Goal: Transaction & Acquisition: Obtain resource

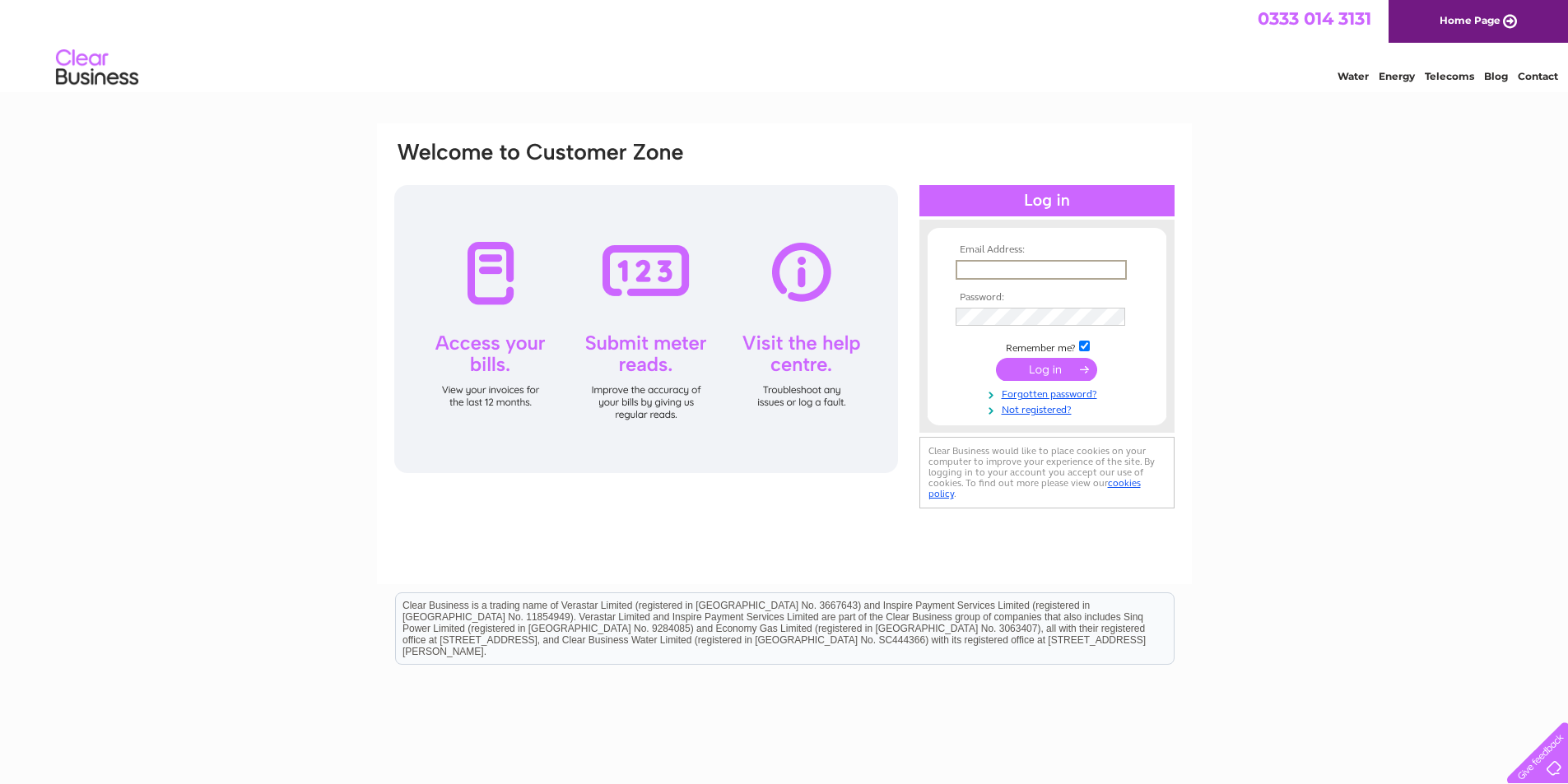
click at [994, 265] on input "text" at bounding box center [1041, 269] width 171 height 20
type input "office@newtonvalencefarm.com"
click at [1064, 362] on input "submit" at bounding box center [1046, 367] width 101 height 23
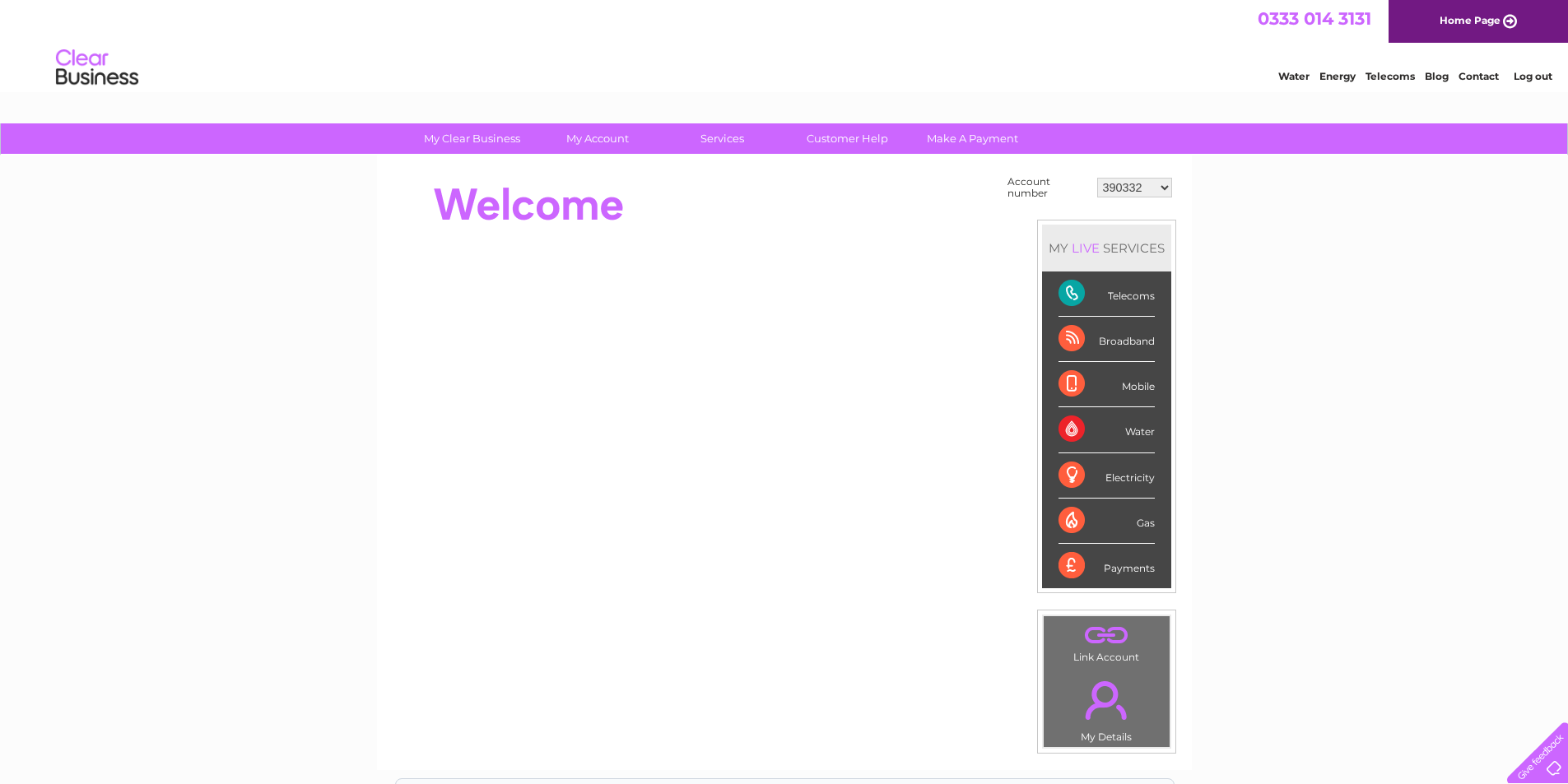
click at [1074, 432] on div "Water" at bounding box center [1106, 429] width 96 height 45
click at [1124, 428] on div "Water" at bounding box center [1106, 429] width 96 height 45
click at [1117, 702] on link "." at bounding box center [1106, 701] width 118 height 58
click at [1073, 427] on div "Water" at bounding box center [1106, 429] width 96 height 45
click at [1296, 70] on link "Water" at bounding box center [1294, 76] width 32 height 12
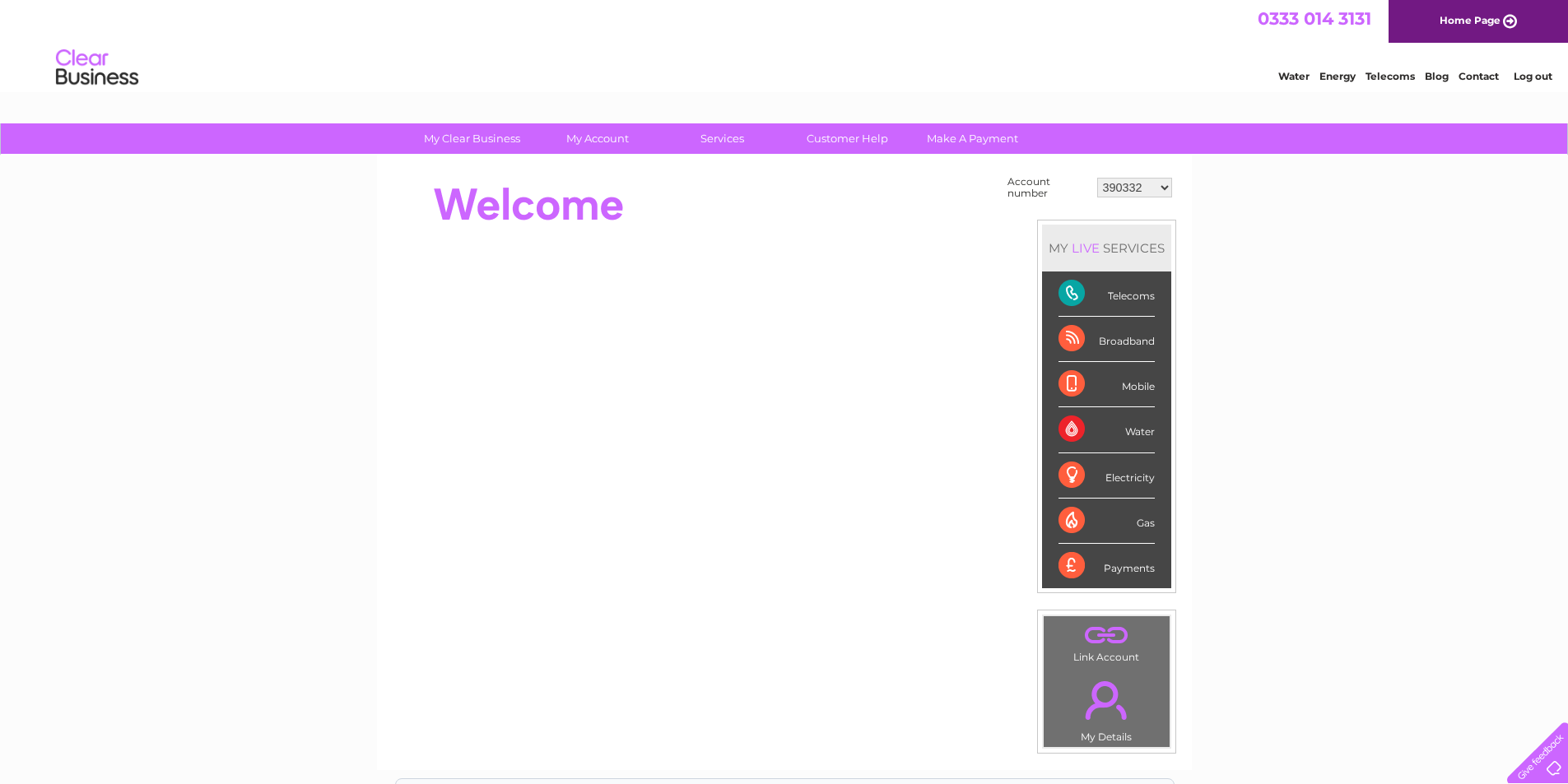
click at [1070, 427] on div "Water" at bounding box center [1106, 429] width 96 height 45
click at [1140, 431] on div "Water" at bounding box center [1106, 429] width 96 height 45
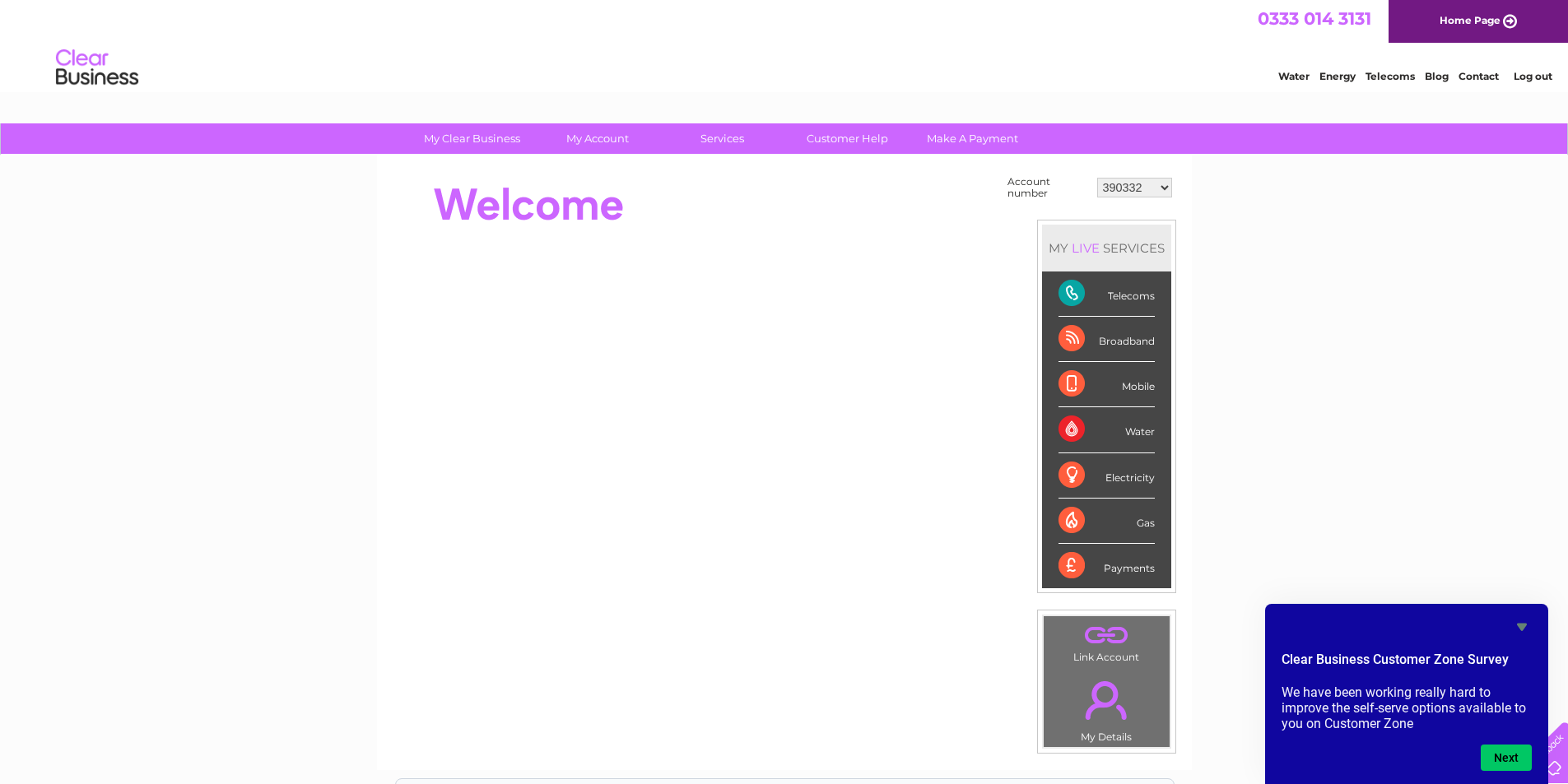
click at [1067, 426] on div "Water" at bounding box center [1106, 429] width 96 height 45
click at [1169, 184] on select "390332 390340 30284940 30284944" at bounding box center [1134, 187] width 75 height 20
click at [1097, 178] on select "390332 390340 30284940 30284944" at bounding box center [1134, 187] width 75 height 20
click at [1163, 185] on select "390332 390340 30284940 30284944" at bounding box center [1134, 187] width 75 height 20
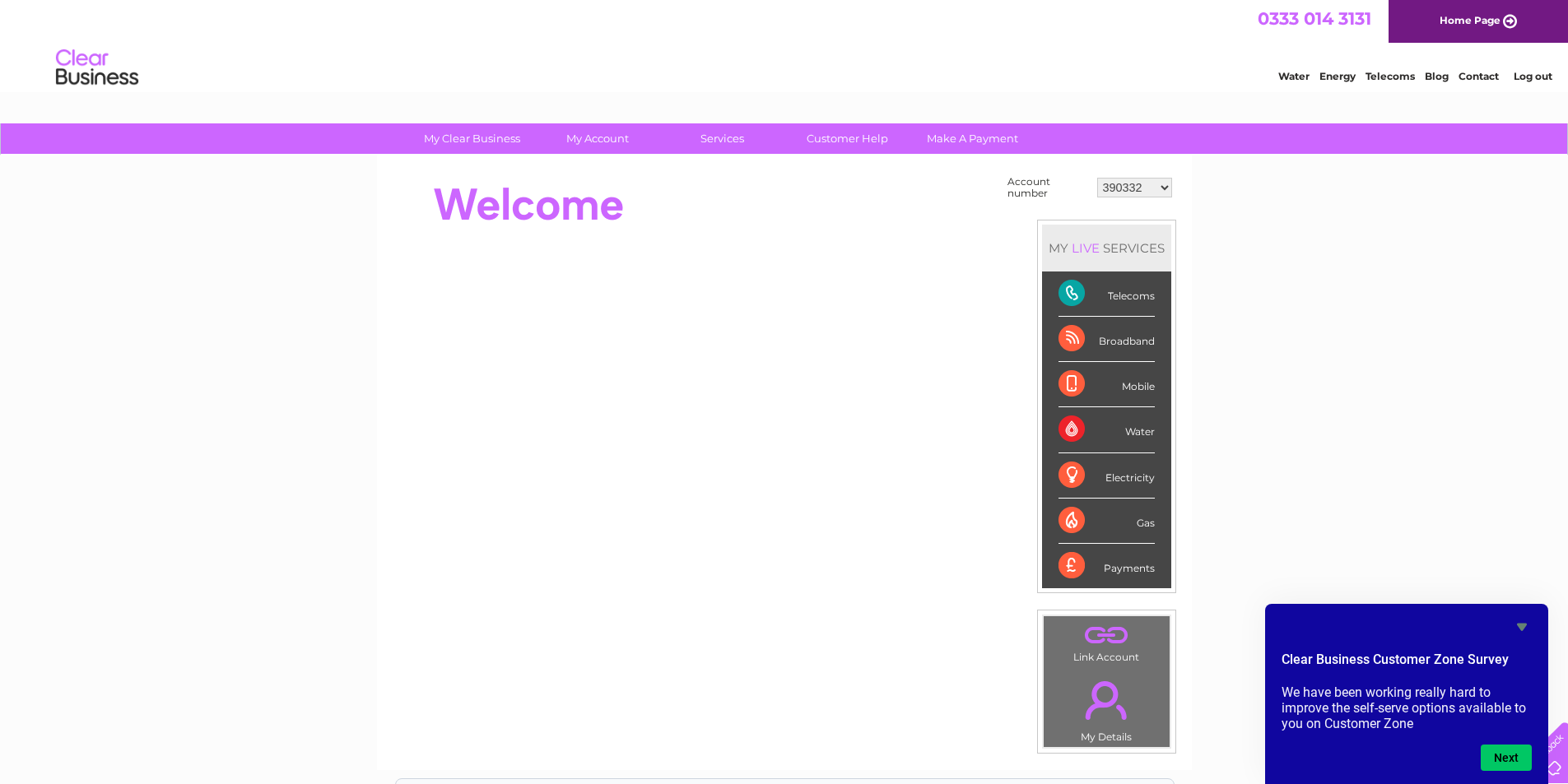
select select "30284944"
click at [1097, 178] on select "390332 390340 30284940 30284944" at bounding box center [1134, 187] width 75 height 20
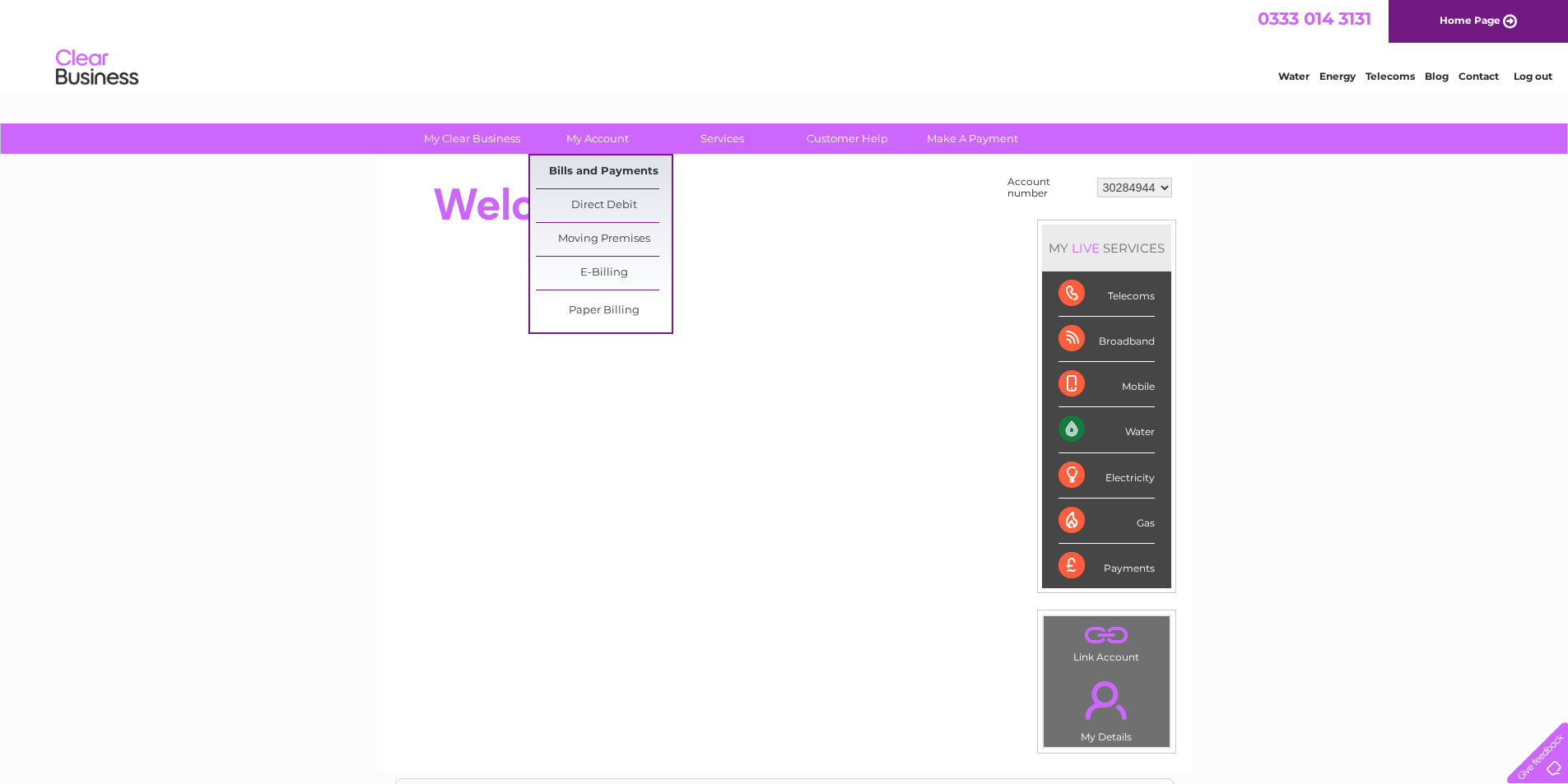
click at [612, 167] on link "Bills and Payments" at bounding box center [603, 172] width 135 height 33
click at [619, 170] on link "Bills and Payments" at bounding box center [603, 172] width 135 height 33
click at [619, 172] on link "Bills and Payments" at bounding box center [603, 172] width 135 height 33
click at [606, 280] on link "E-Billing" at bounding box center [603, 273] width 135 height 33
click at [633, 178] on link "Bills and Payments" at bounding box center [603, 172] width 135 height 33
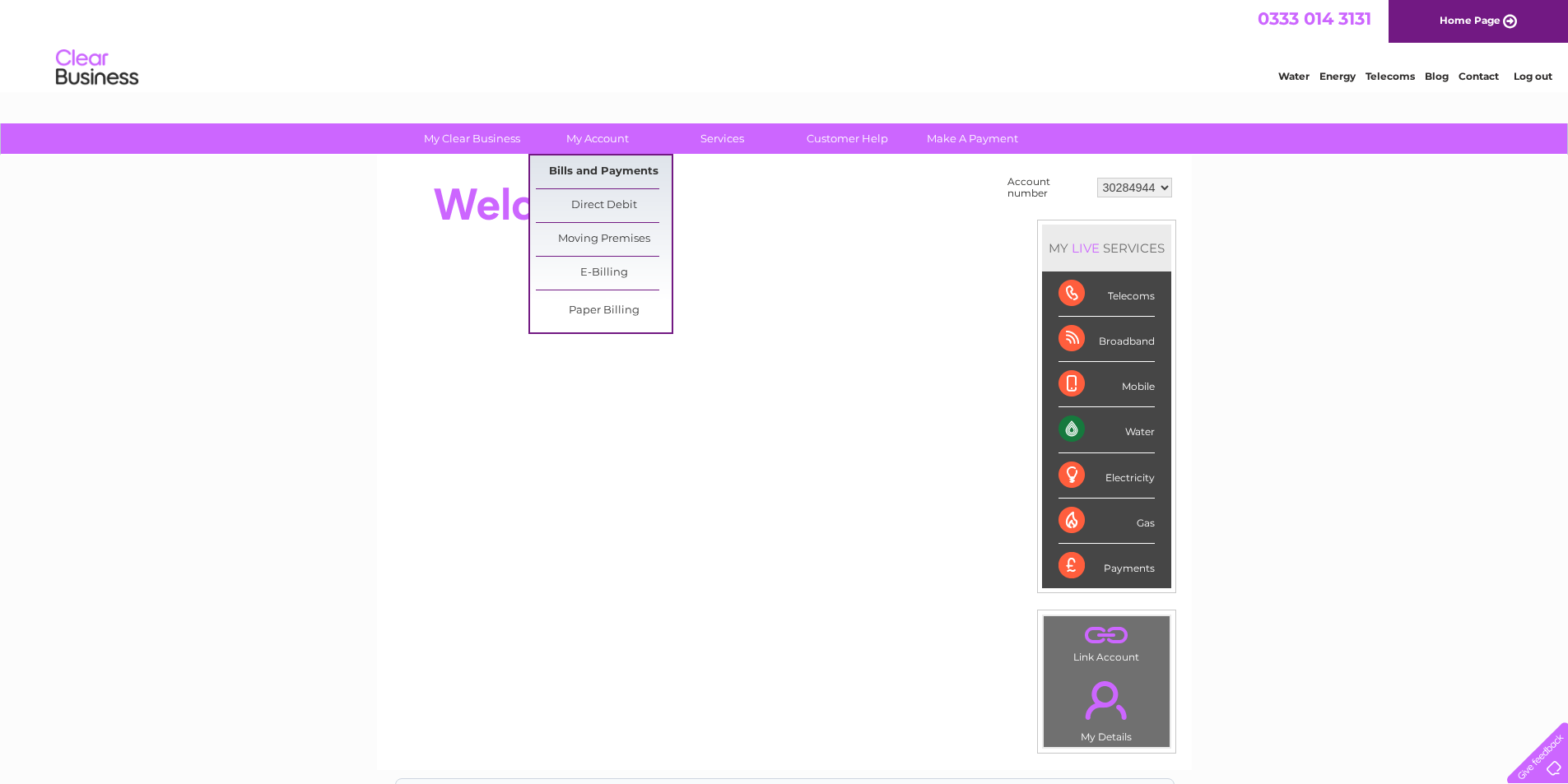
click at [633, 178] on link "Bills and Payments" at bounding box center [603, 172] width 135 height 33
click at [633, 179] on link "Bills and Payments" at bounding box center [603, 172] width 135 height 33
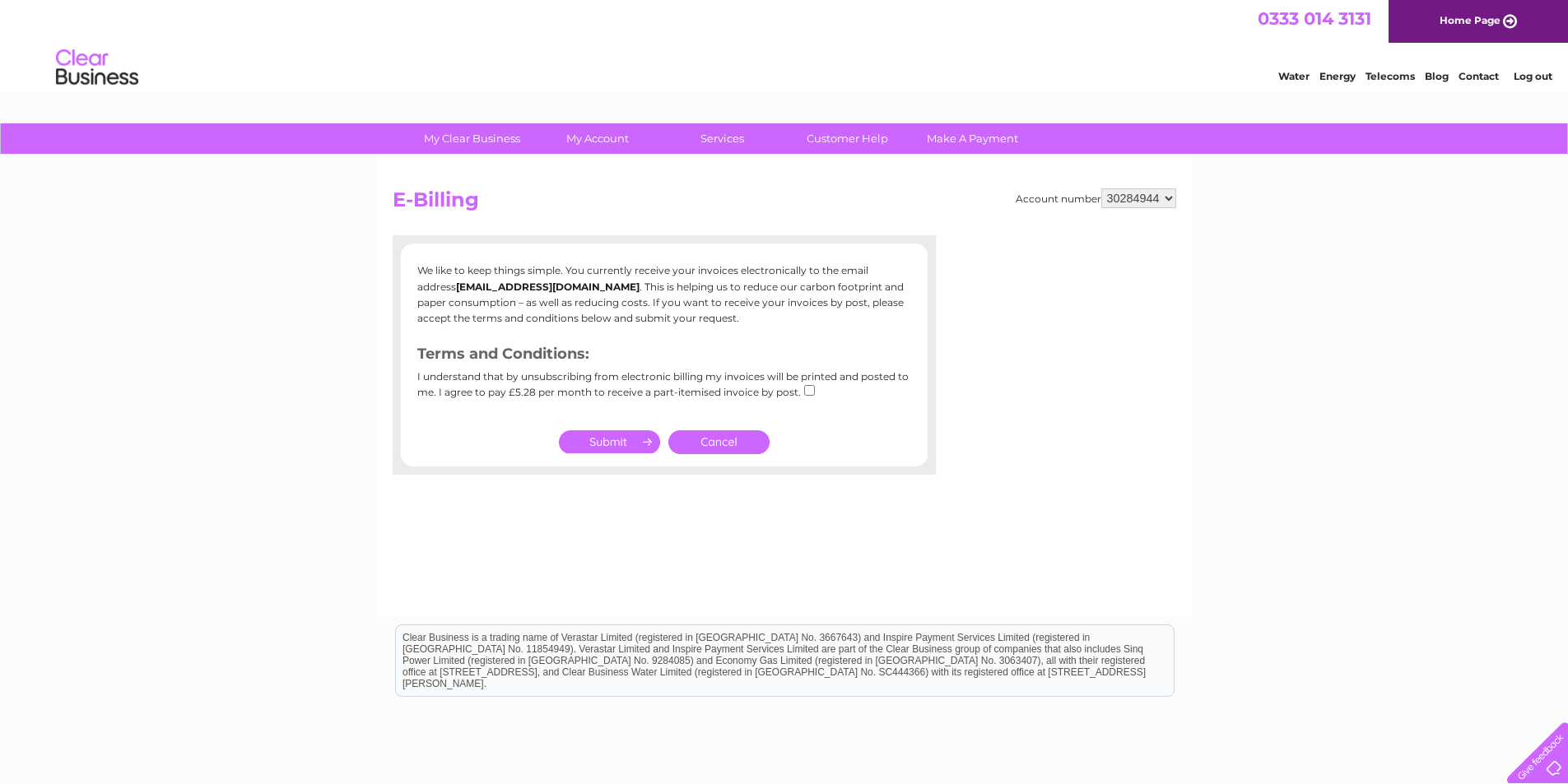
click at [735, 434] on link "Cancel" at bounding box center [719, 442] width 101 height 24
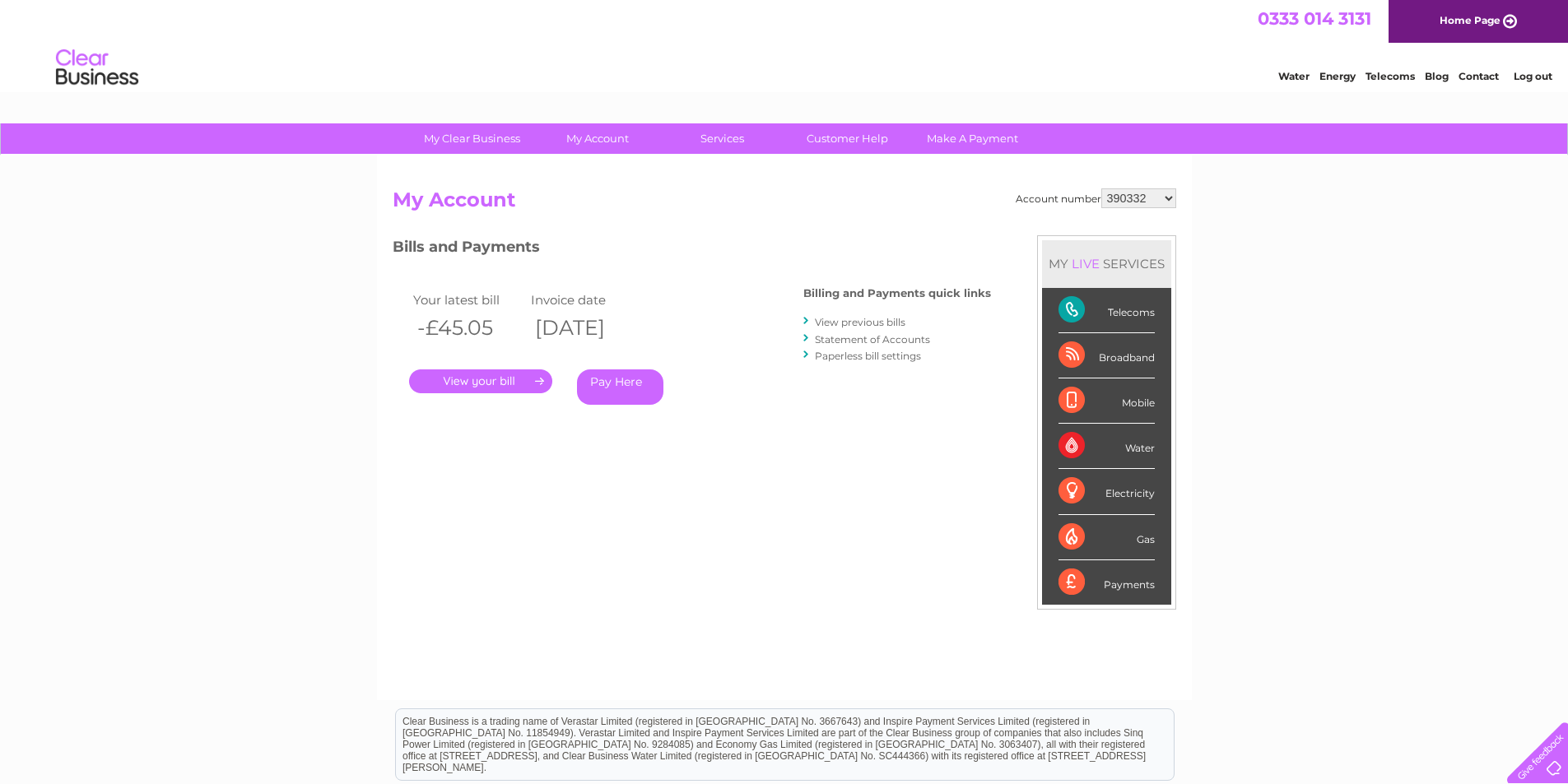
click at [1171, 202] on select "390332 390340 30284940 30284944" at bounding box center [1139, 197] width 75 height 20
click at [1101, 188] on select "390332 390340 30284940 30284944" at bounding box center [1139, 197] width 75 height 20
click at [1169, 198] on select "390332 390340 30284940 30284944" at bounding box center [1139, 197] width 75 height 20
select select "390340"
click at [1101, 188] on select "390332 390340 30284940 30284944" at bounding box center [1139, 197] width 75 height 20
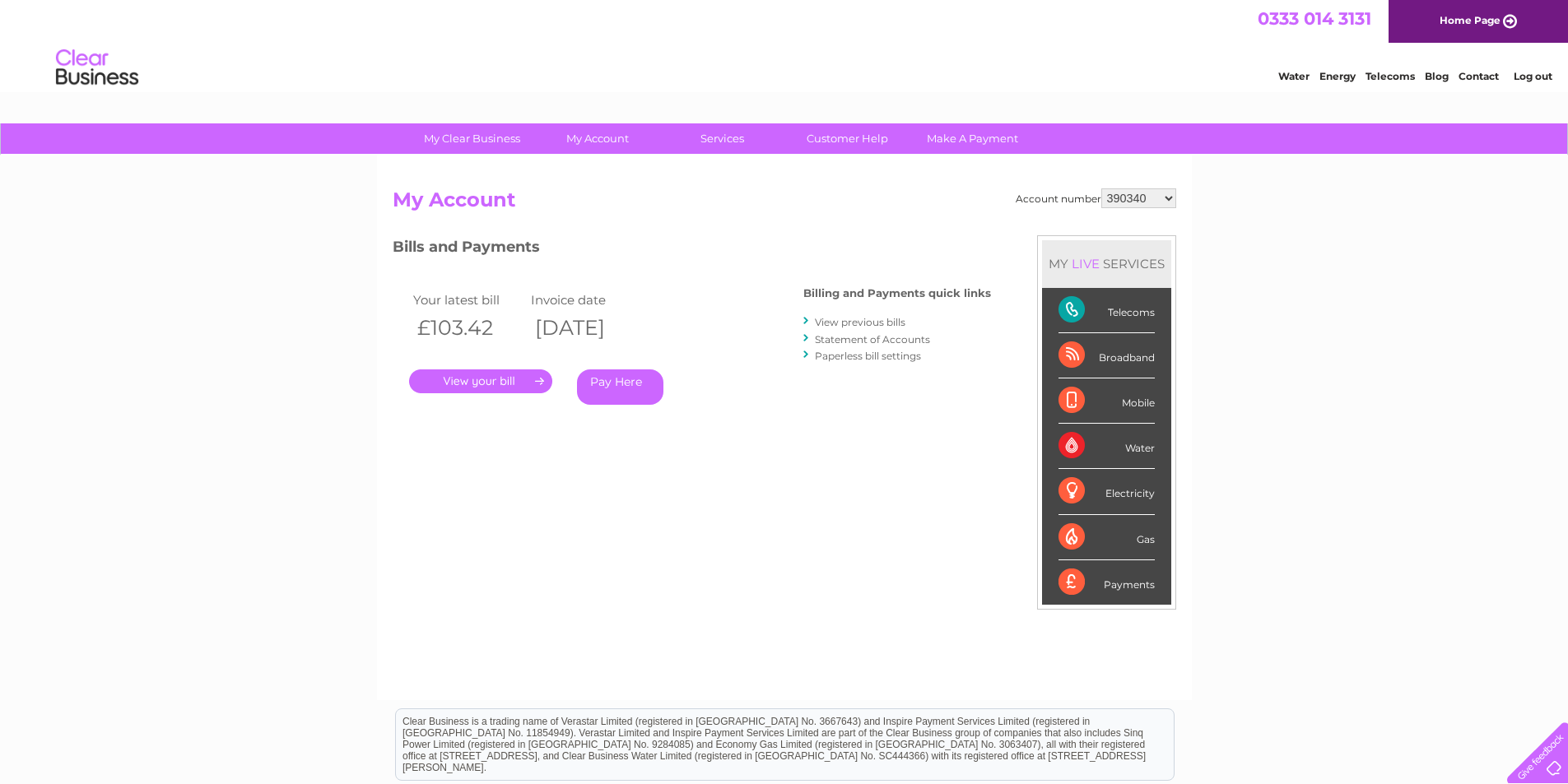
click at [1167, 197] on select "390332 390340 30284940 30284944" at bounding box center [1139, 197] width 75 height 20
select select "390332"
click at [1101, 188] on select "390332 390340 30284940 30284944" at bounding box center [1139, 197] width 75 height 20
click at [1170, 197] on select "390332 390340 30284940 30284944" at bounding box center [1139, 197] width 75 height 20
select select "30284940"
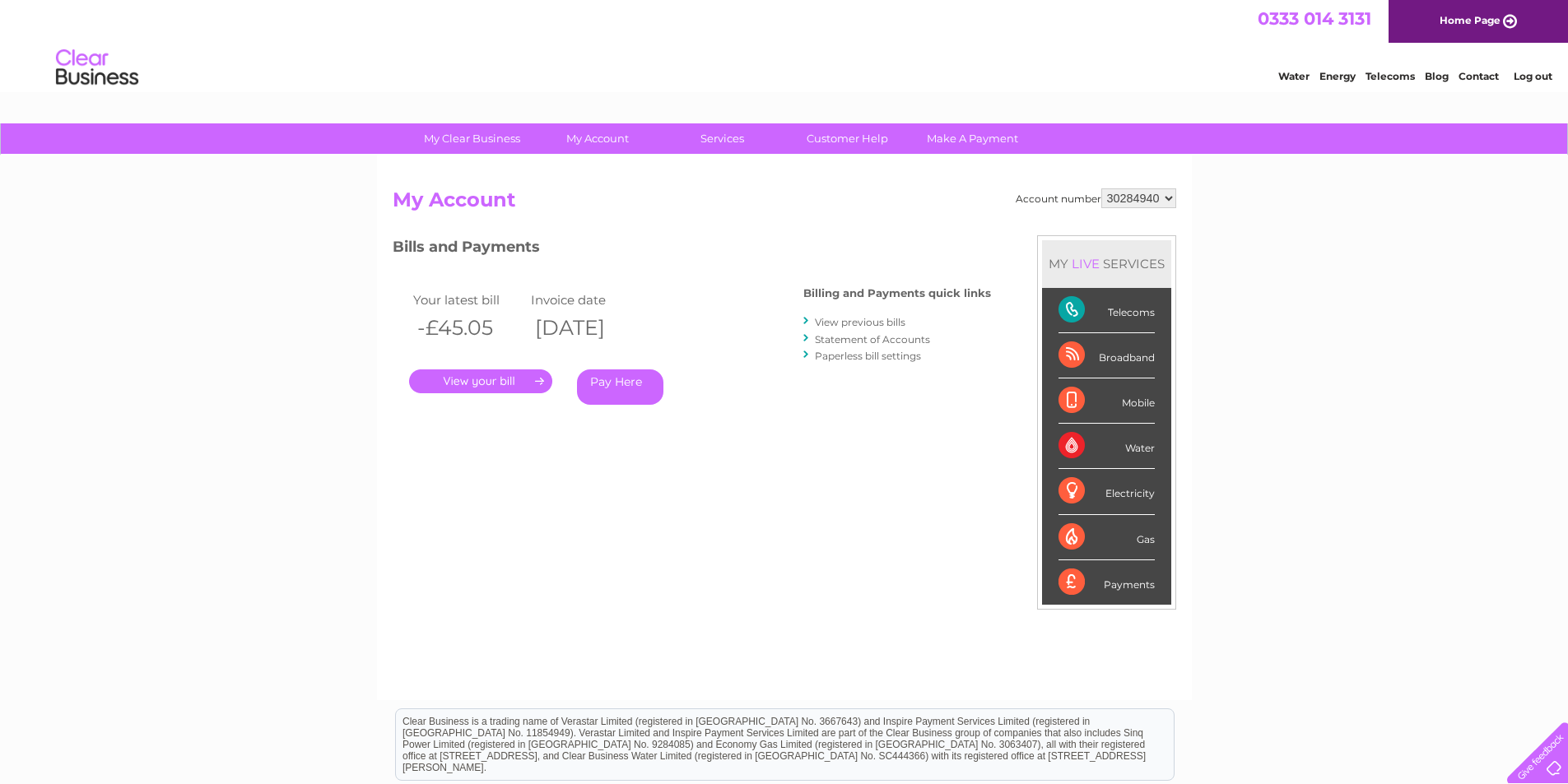
click at [1101, 188] on select "390332 390340 30284940 30284944" at bounding box center [1139, 197] width 75 height 20
click at [490, 383] on link "." at bounding box center [480, 381] width 143 height 24
click at [521, 376] on link "." at bounding box center [480, 381] width 143 height 24
click at [521, 377] on link "." at bounding box center [480, 381] width 143 height 24
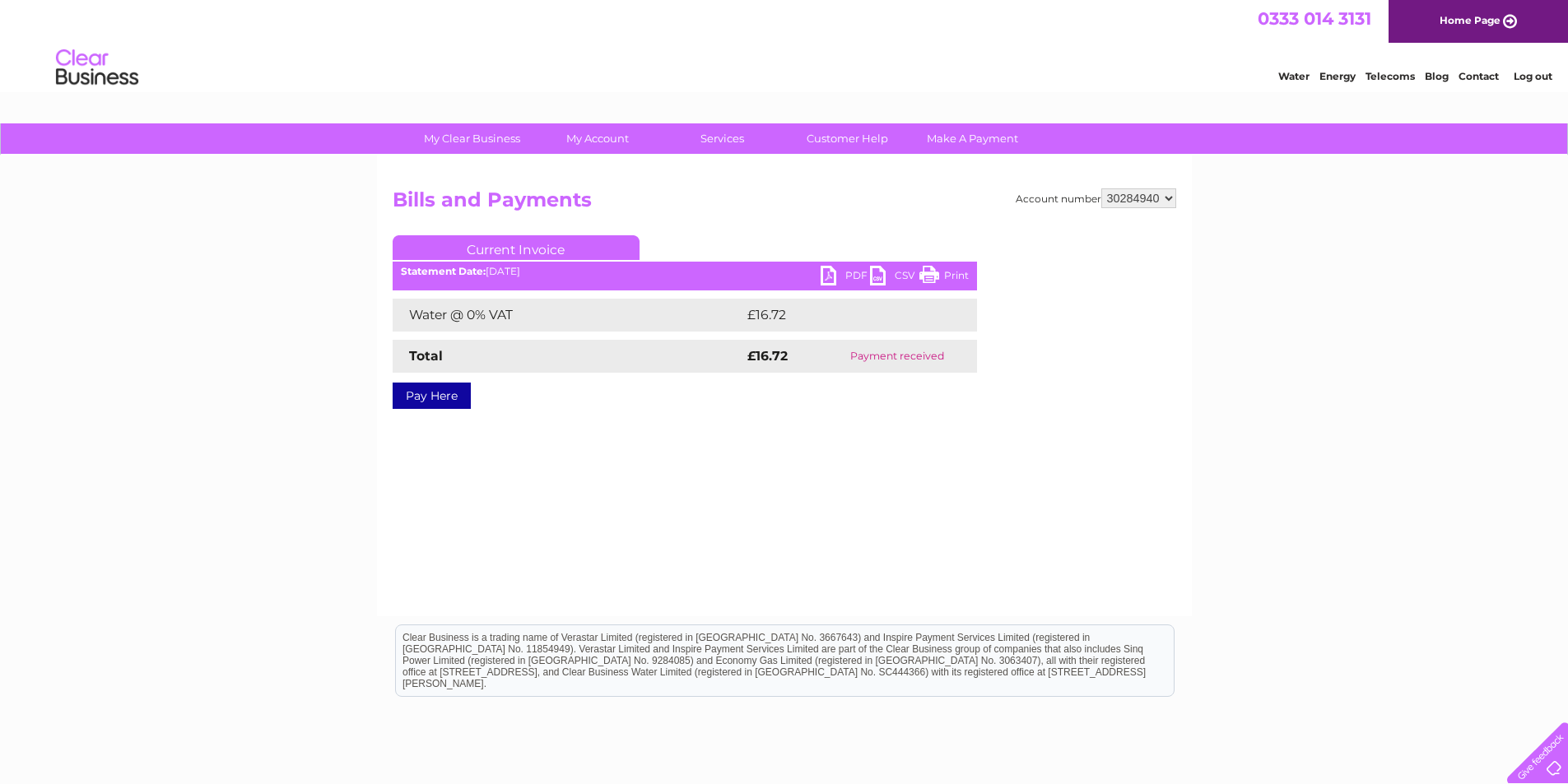
click at [874, 272] on link "CSV" at bounding box center [895, 278] width 49 height 24
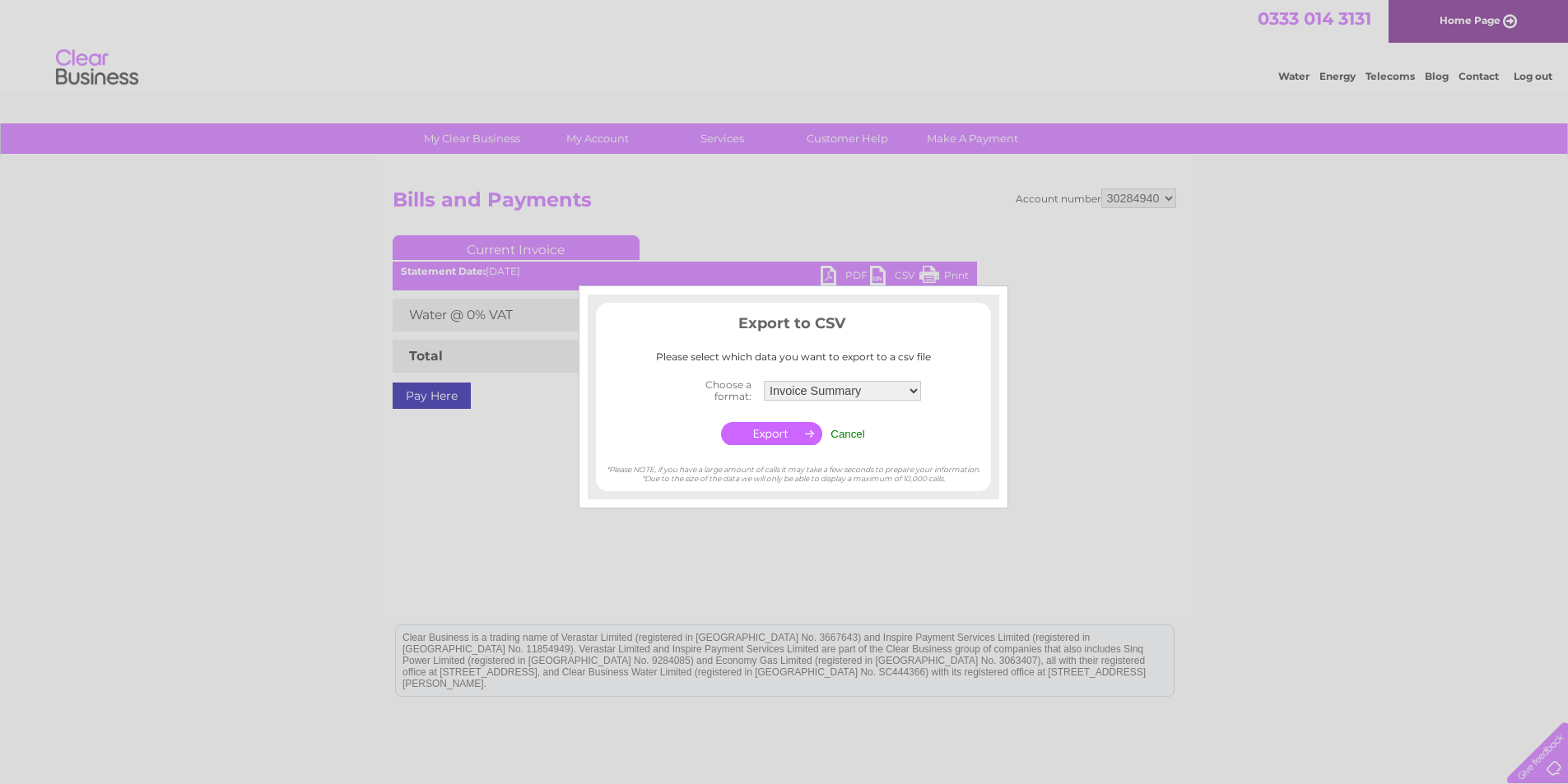
click at [785, 435] on input "button" at bounding box center [772, 433] width 101 height 23
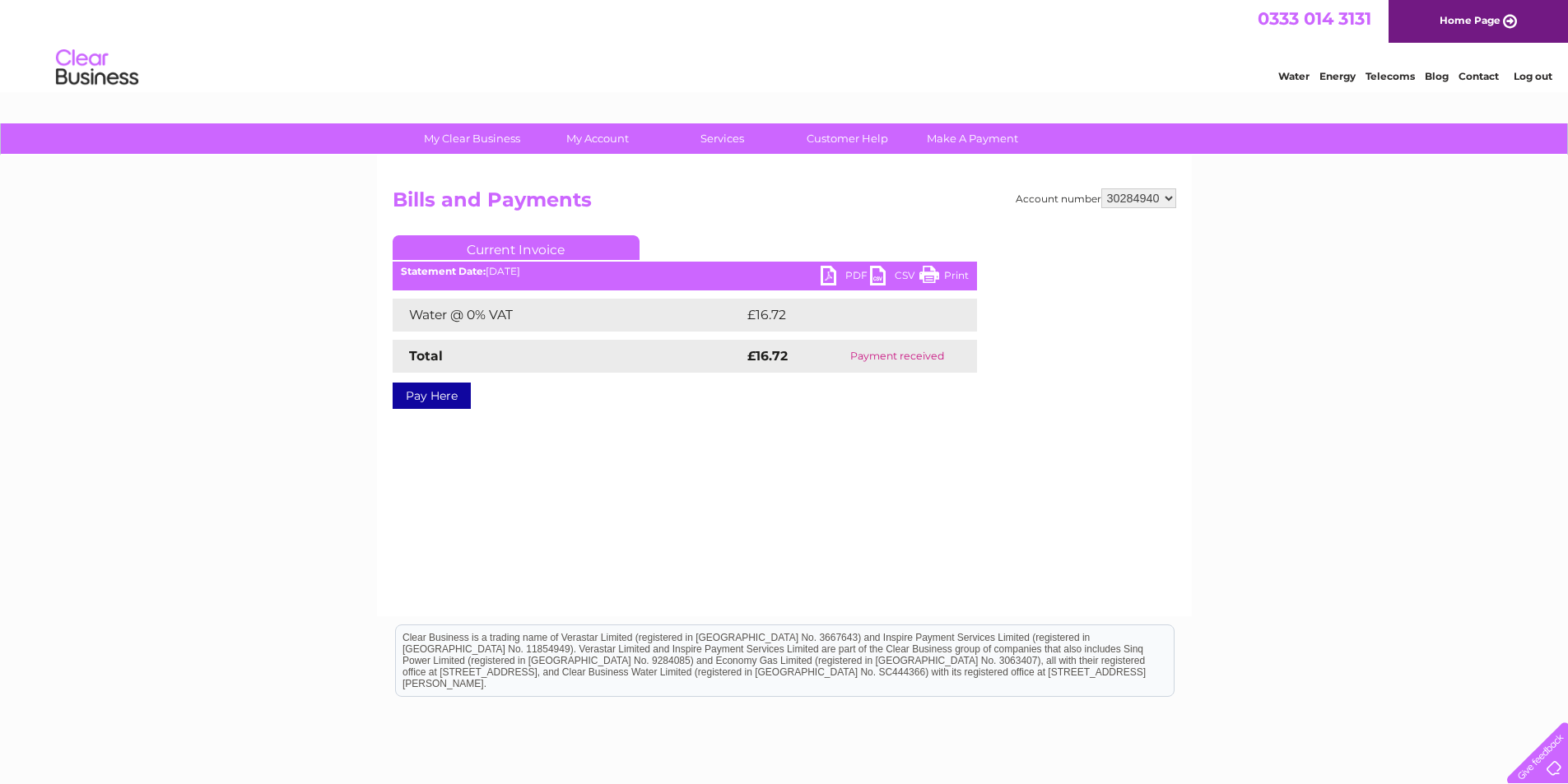
click at [852, 274] on link "PDF" at bounding box center [846, 278] width 49 height 24
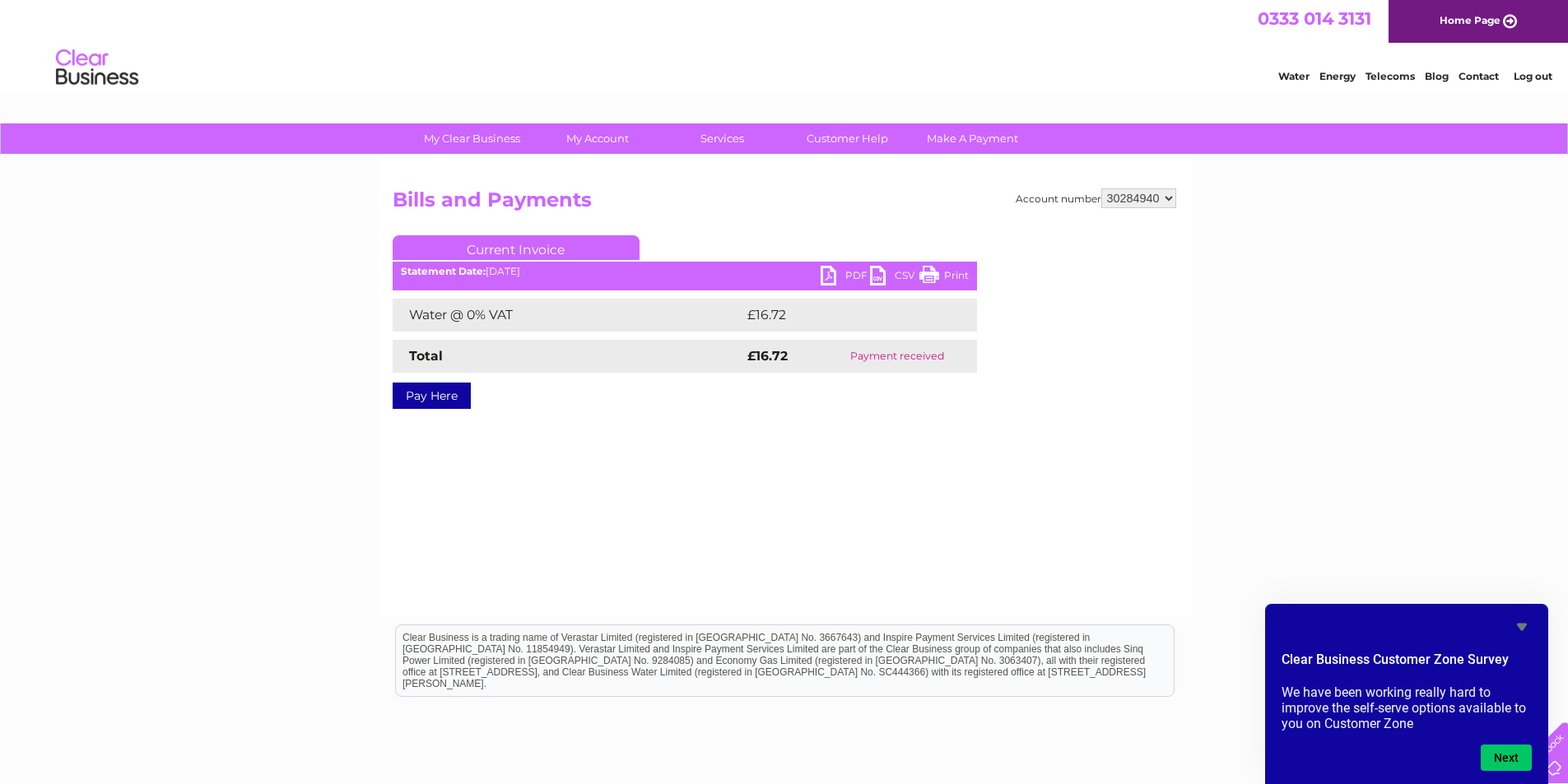
click at [1339, 498] on div "My Clear Business Login Details My Details My Preferences Link Account My Accou…" at bounding box center [784, 510] width 1568 height 774
click at [1477, 536] on div "My Clear Business Login Details My Details My Preferences Link Account My Accou…" at bounding box center [784, 510] width 1568 height 774
click at [1150, 722] on html "Clear Business is a trading name of Verastar Limited (registered in [GEOGRAPHIC…" at bounding box center [784, 669] width 1568 height 106
drag, startPoint x: 1519, startPoint y: 623, endPoint x: 1520, endPoint y: 8, distance: 615.0
click at [1519, 623] on icon "Hide survey" at bounding box center [1521, 627] width 20 height 20
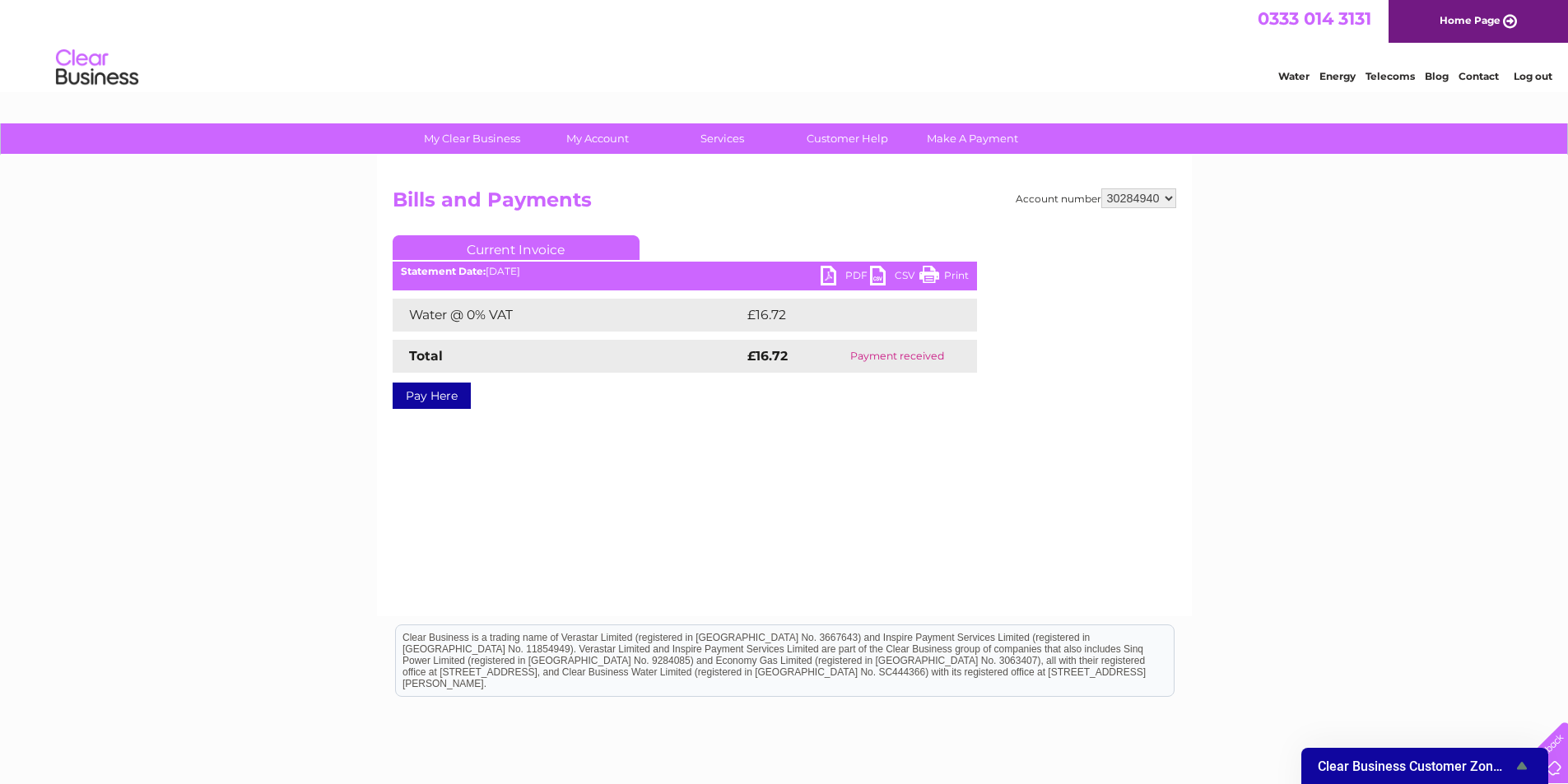
click at [1556, 747] on div at bounding box center [1534, 749] width 67 height 67
click at [1487, 71] on link "Contact" at bounding box center [1479, 76] width 40 height 12
